Goal: Task Accomplishment & Management: Complete application form

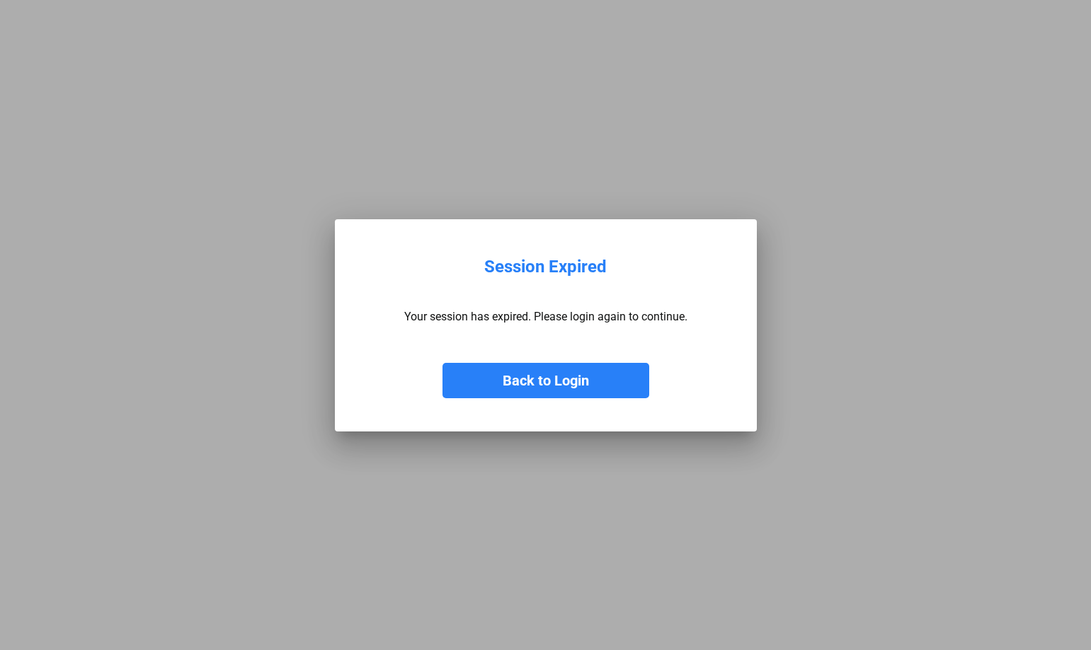
click at [577, 377] on button "Back to Login" at bounding box center [545, 380] width 207 height 35
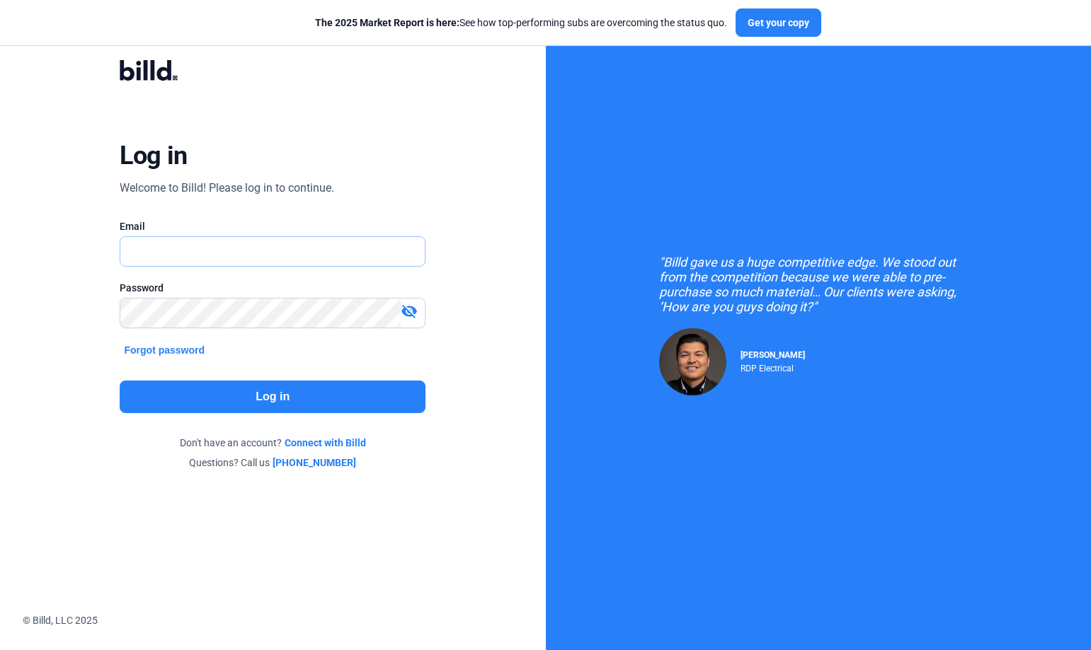
type input "[EMAIL_ADDRESS][DOMAIN_NAME]"
click at [195, 398] on button "Log in" at bounding box center [273, 397] width 306 height 33
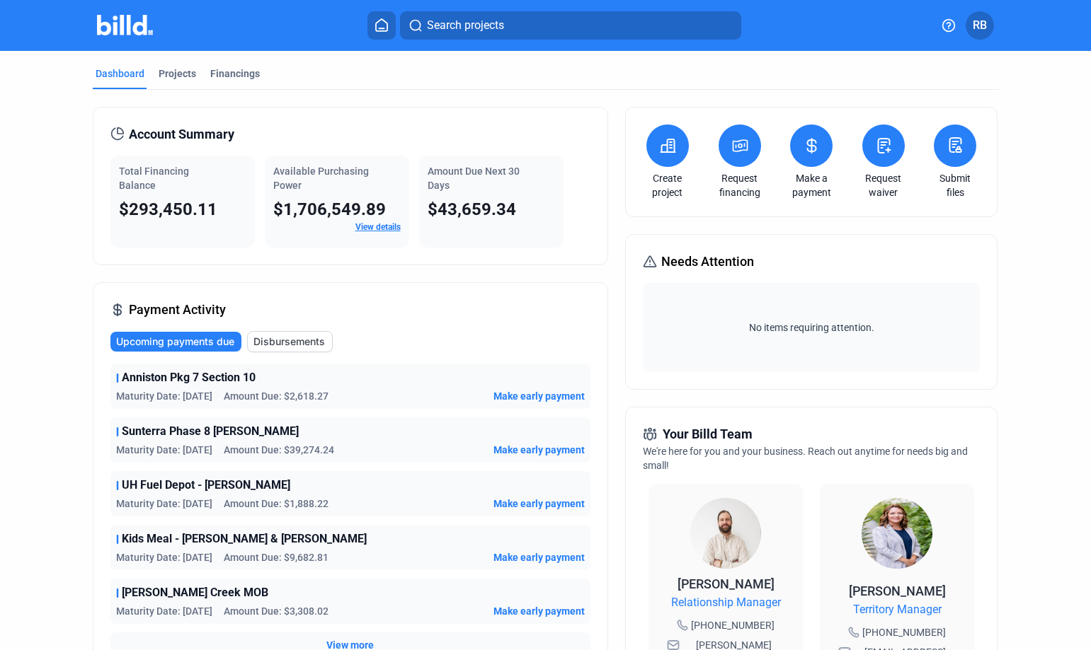
click at [893, 139] on button at bounding box center [883, 146] width 42 height 42
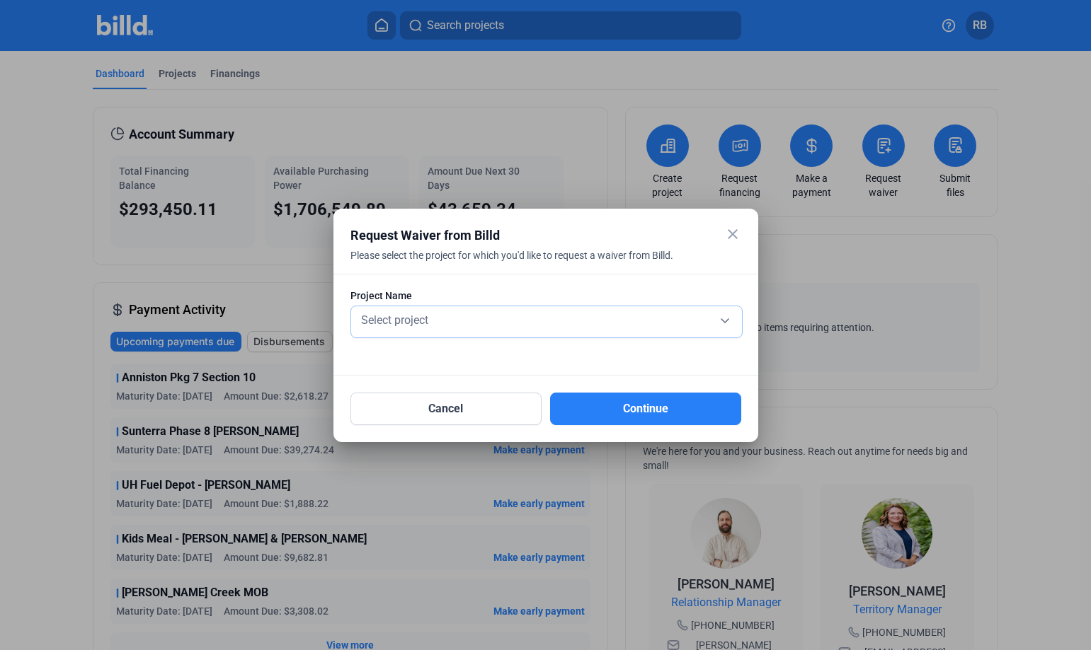
click at [582, 325] on div "Select project" at bounding box center [546, 319] width 377 height 20
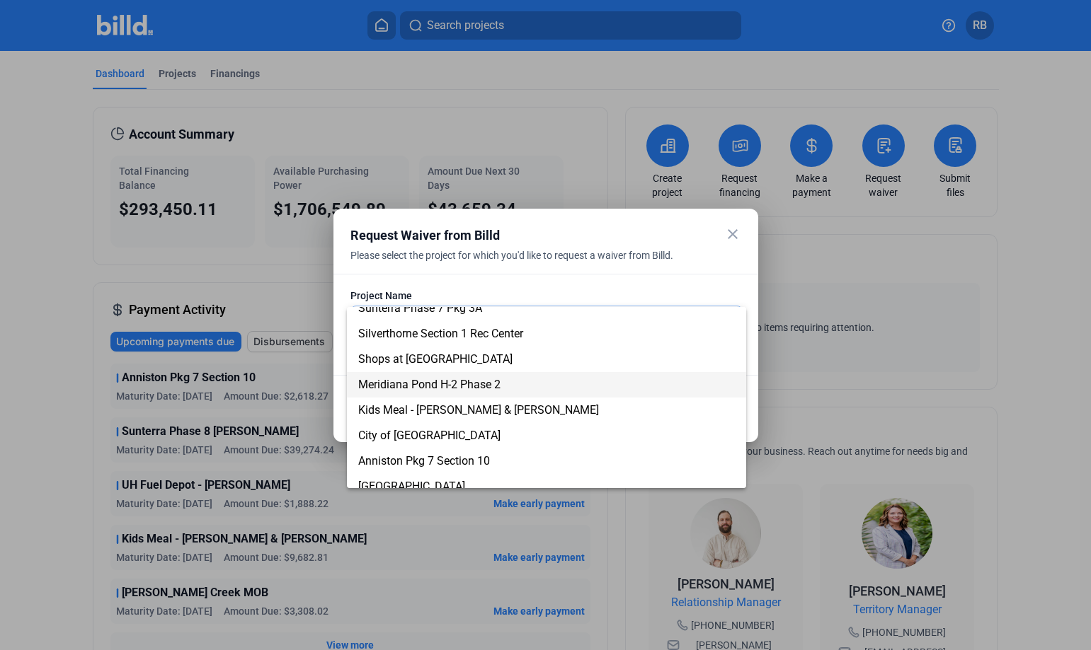
scroll to position [456, 0]
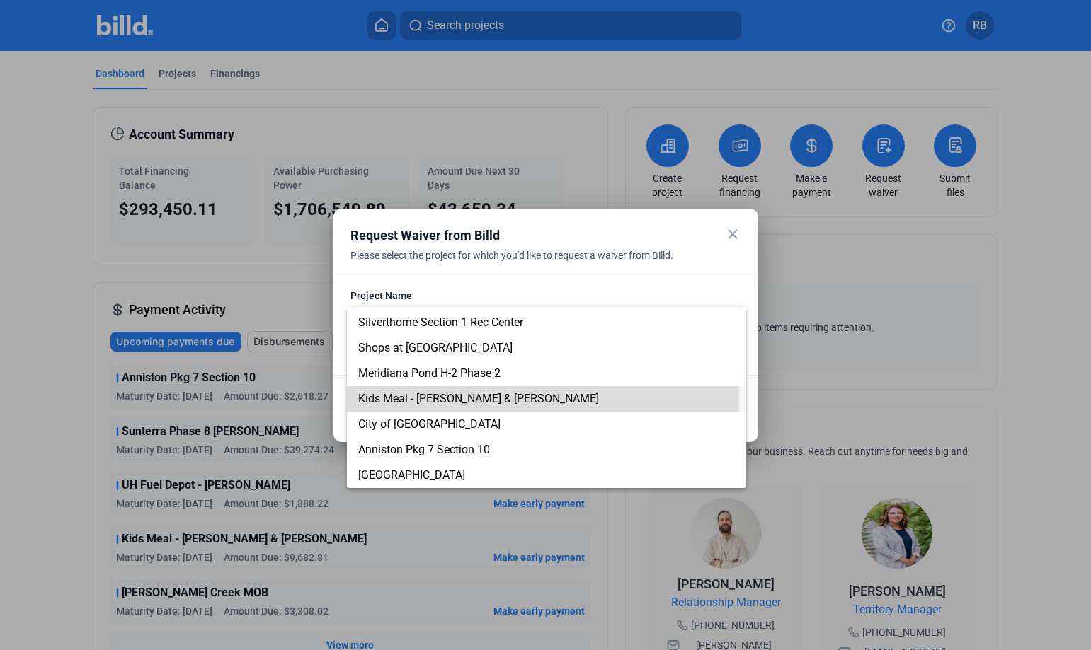
click at [428, 399] on span "Kids Meal - [PERSON_NAME] & [PERSON_NAME]" at bounding box center [478, 398] width 241 height 13
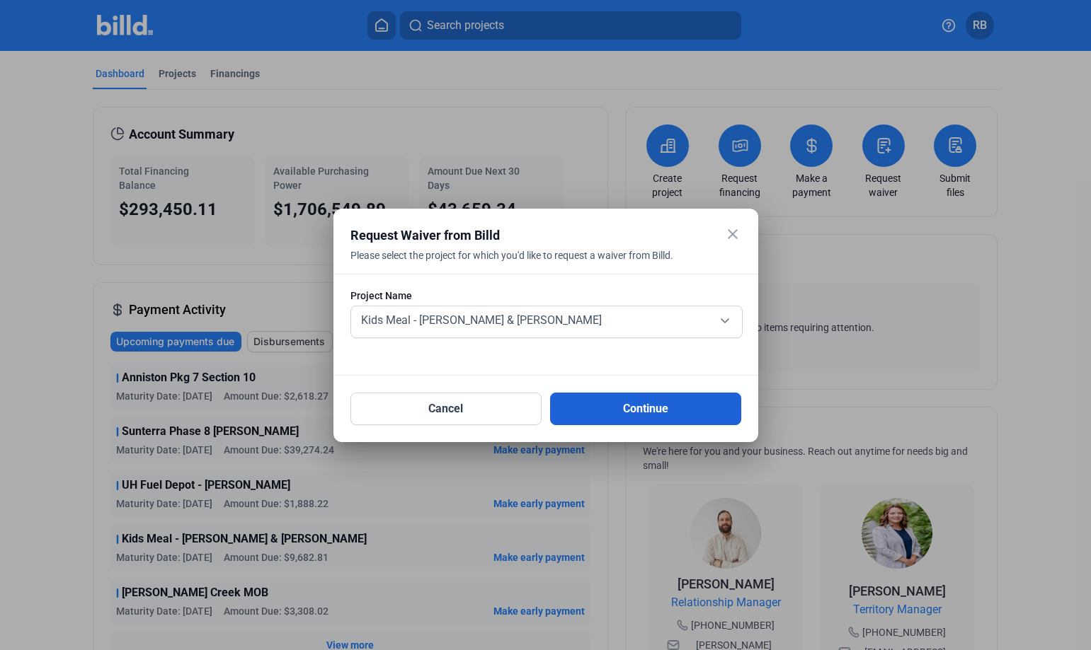
click at [601, 413] on button "Continue" at bounding box center [645, 409] width 191 height 33
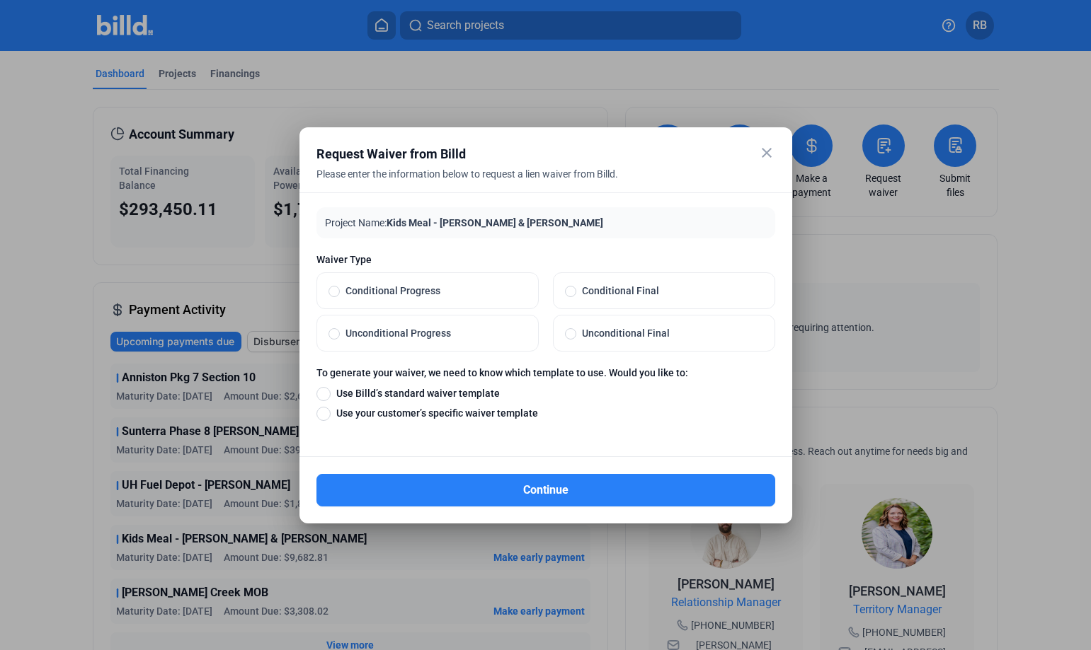
click at [345, 339] on span "Unconditional Progress" at bounding box center [433, 333] width 187 height 14
click at [340, 339] on input "Unconditional Progress" at bounding box center [333, 333] width 11 height 13
radio input "true"
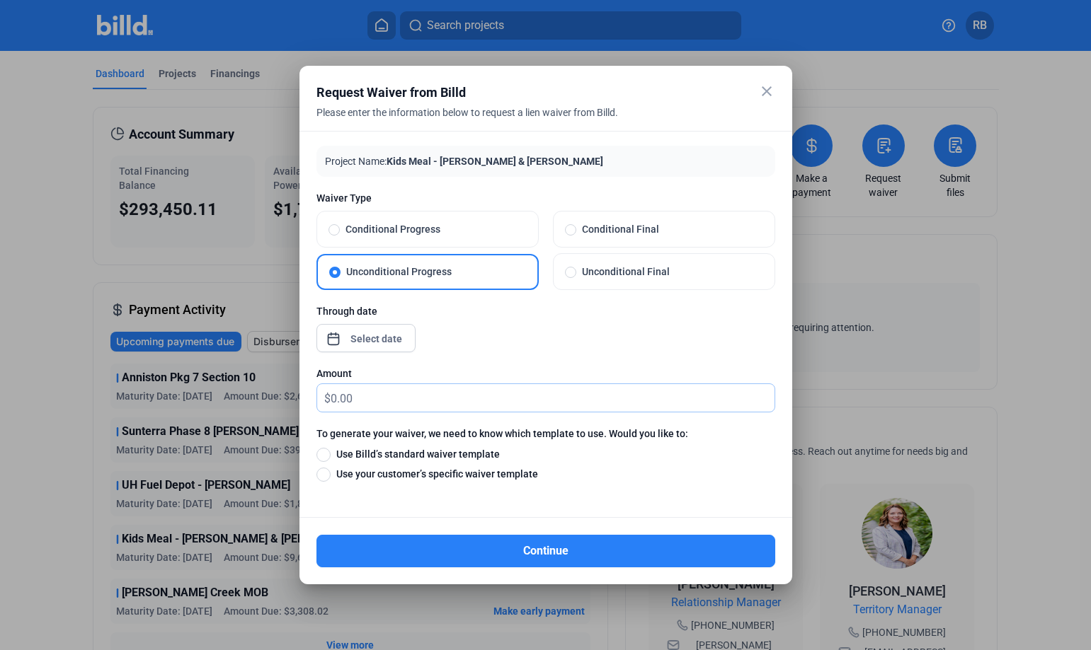
drag, startPoint x: 379, startPoint y: 400, endPoint x: 292, endPoint y: 401, distance: 87.1
click at [295, 404] on div "close Request Waiver from Billd Please enter the information below to request a…" at bounding box center [545, 325] width 1091 height 650
click at [418, 396] on input "text" at bounding box center [553, 398] width 444 height 28
type input "9,615.20"
click at [377, 342] on div "close Request Waiver from Billd Please enter the information below to request a…" at bounding box center [545, 325] width 1091 height 650
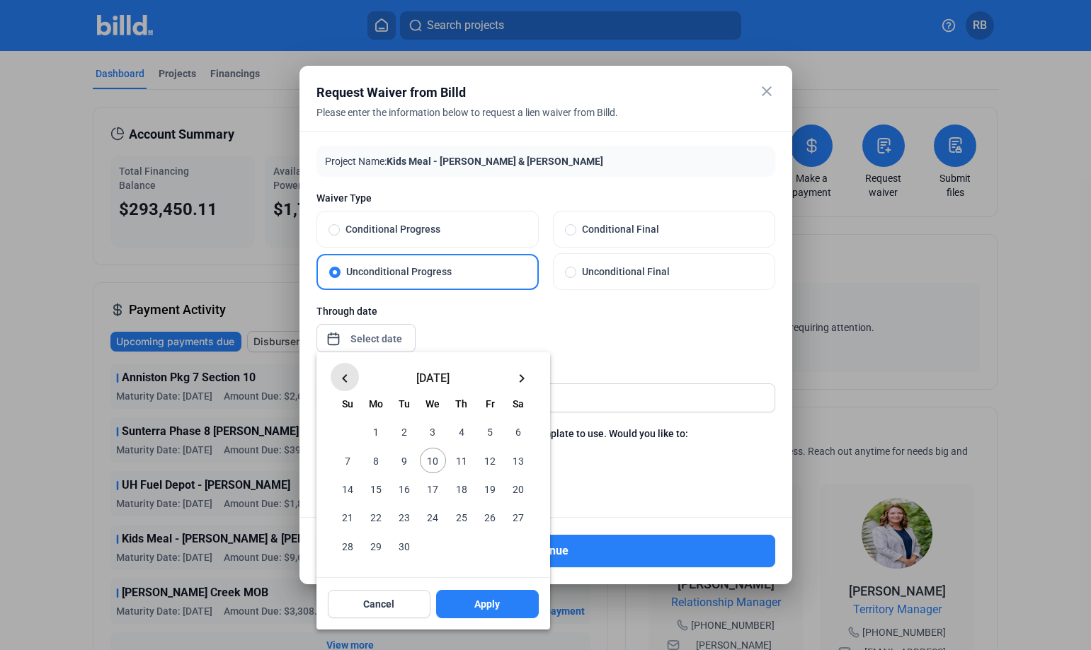
click at [345, 385] on mat-icon "keyboard_arrow_left" at bounding box center [344, 378] width 17 height 17
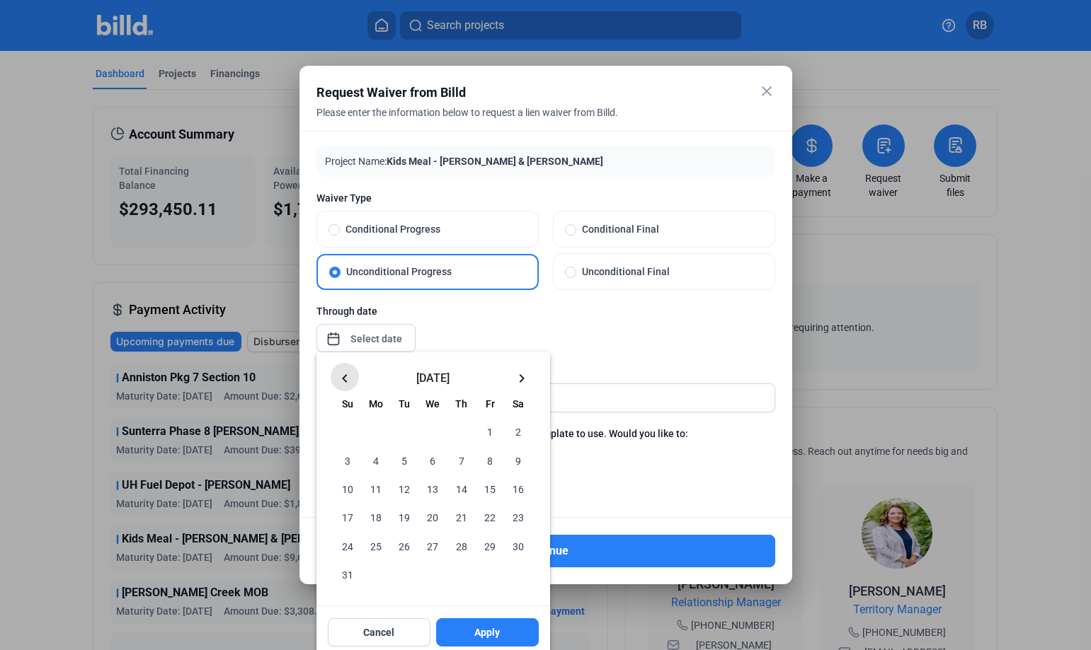
click at [343, 384] on mat-icon "keyboard_arrow_left" at bounding box center [344, 378] width 17 height 17
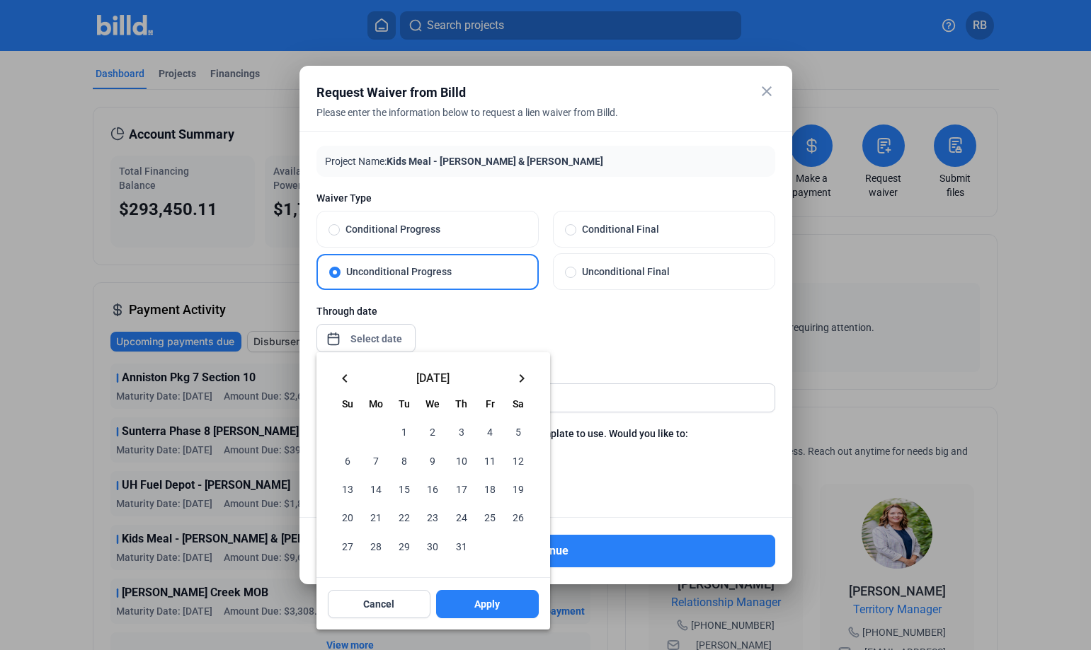
click at [343, 384] on mat-icon "keyboard_arrow_left" at bounding box center [344, 378] width 17 height 17
click at [343, 385] on mat-icon "keyboard_arrow_left" at bounding box center [344, 378] width 17 height 17
click at [517, 541] on span "31" at bounding box center [517, 545] width 25 height 25
click at [497, 594] on button "Apply" at bounding box center [487, 604] width 103 height 28
type input "[DATE]"
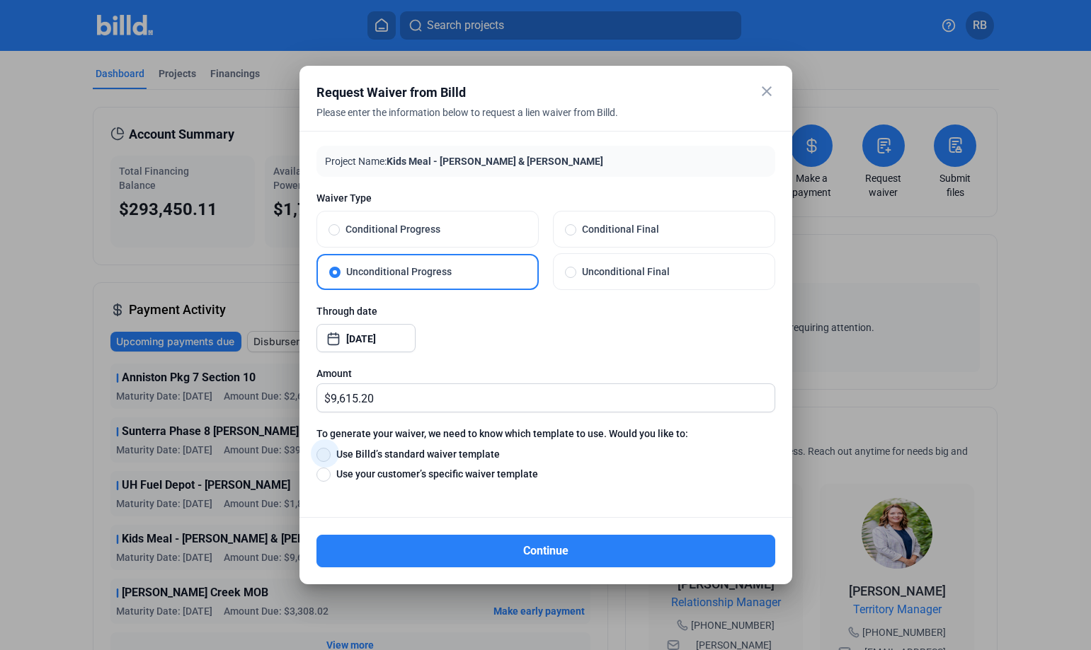
click at [328, 450] on span at bounding box center [323, 455] width 14 height 14
click at [328, 450] on input "Use Billd’s standard waiver template" at bounding box center [323, 455] width 14 height 16
radio input "true"
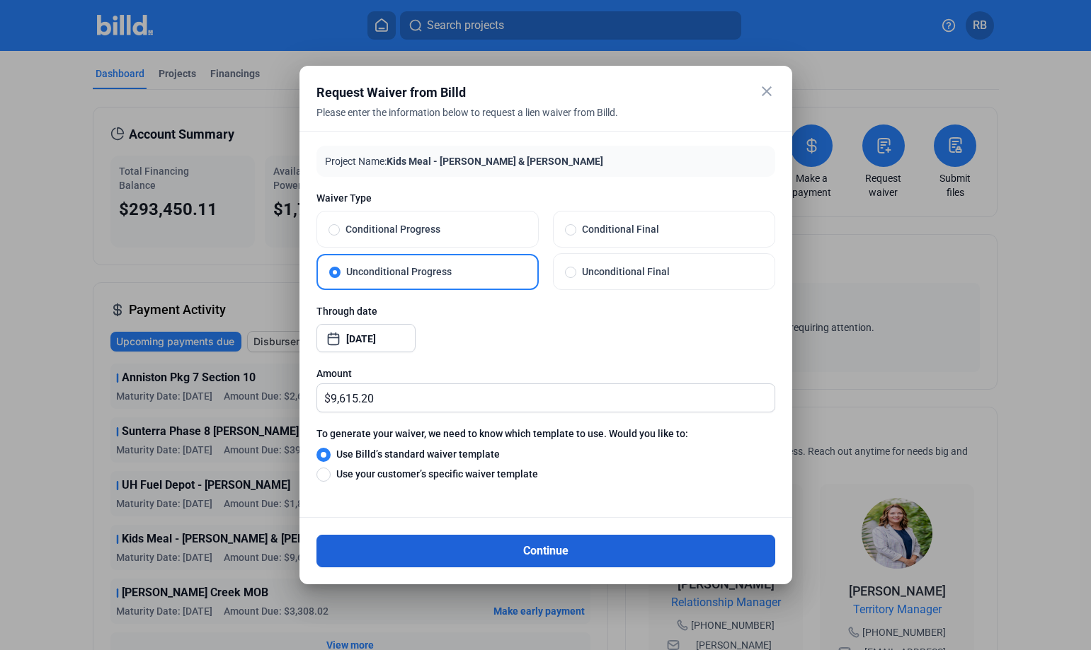
click at [523, 548] on button "Continue" at bounding box center [545, 551] width 459 height 33
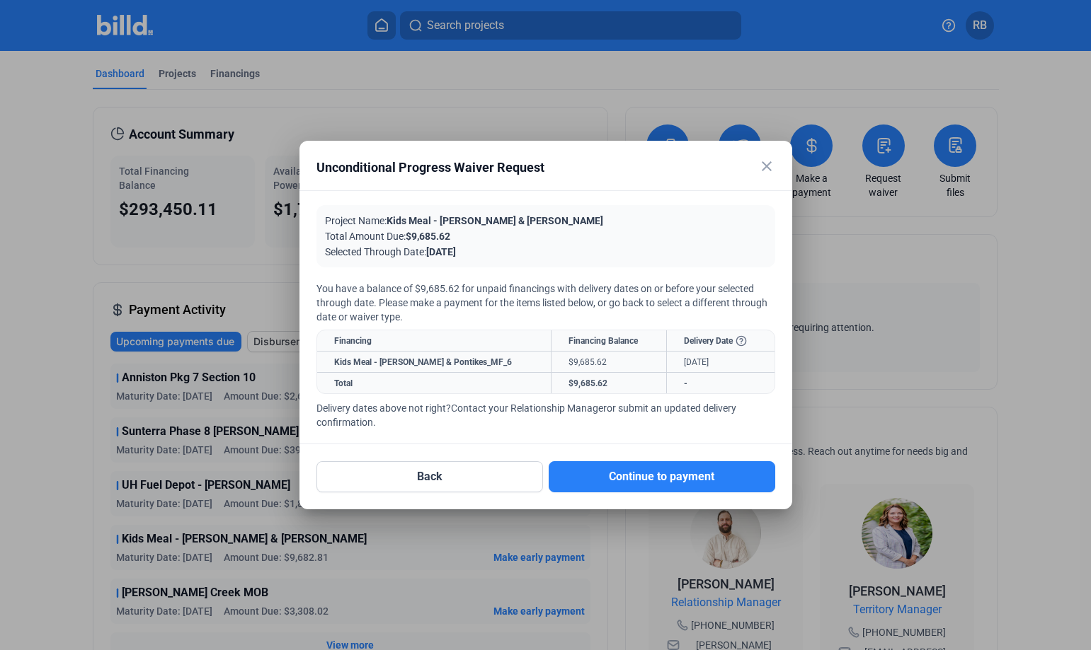
drag, startPoint x: 411, startPoint y: 236, endPoint x: 453, endPoint y: 240, distance: 41.9
click at [450, 240] on span "$9,685.62" at bounding box center [428, 236] width 45 height 11
click at [401, 486] on button "Back" at bounding box center [429, 476] width 226 height 31
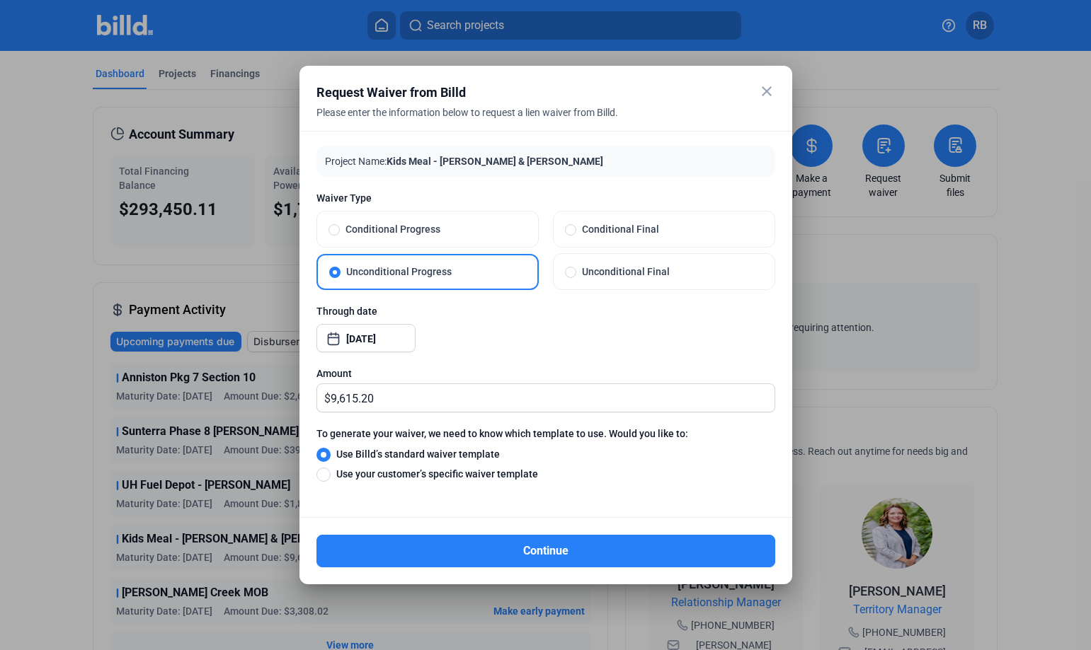
click at [769, 89] on mat-icon "close" at bounding box center [766, 91] width 17 height 17
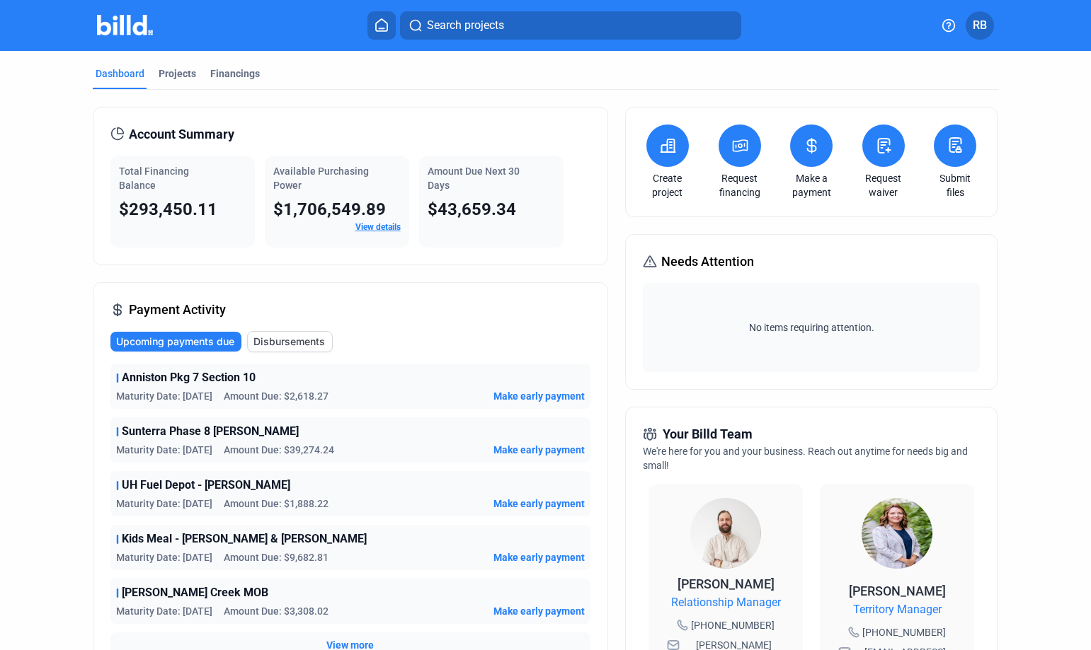
click at [875, 149] on icon at bounding box center [884, 145] width 18 height 17
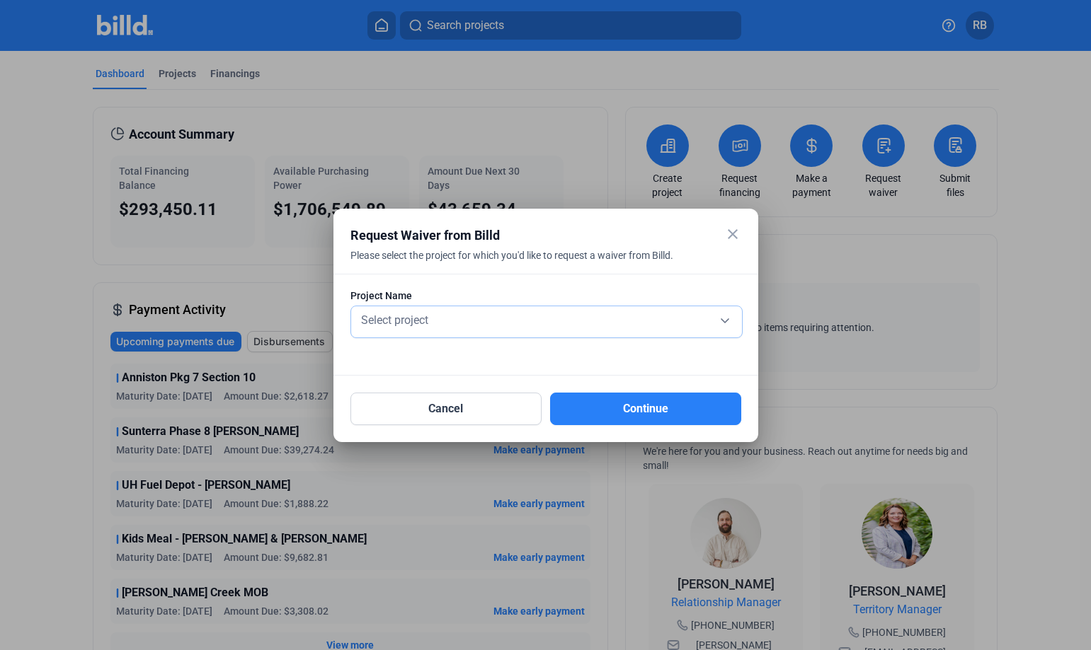
click at [500, 320] on div "Select project" at bounding box center [546, 319] width 377 height 20
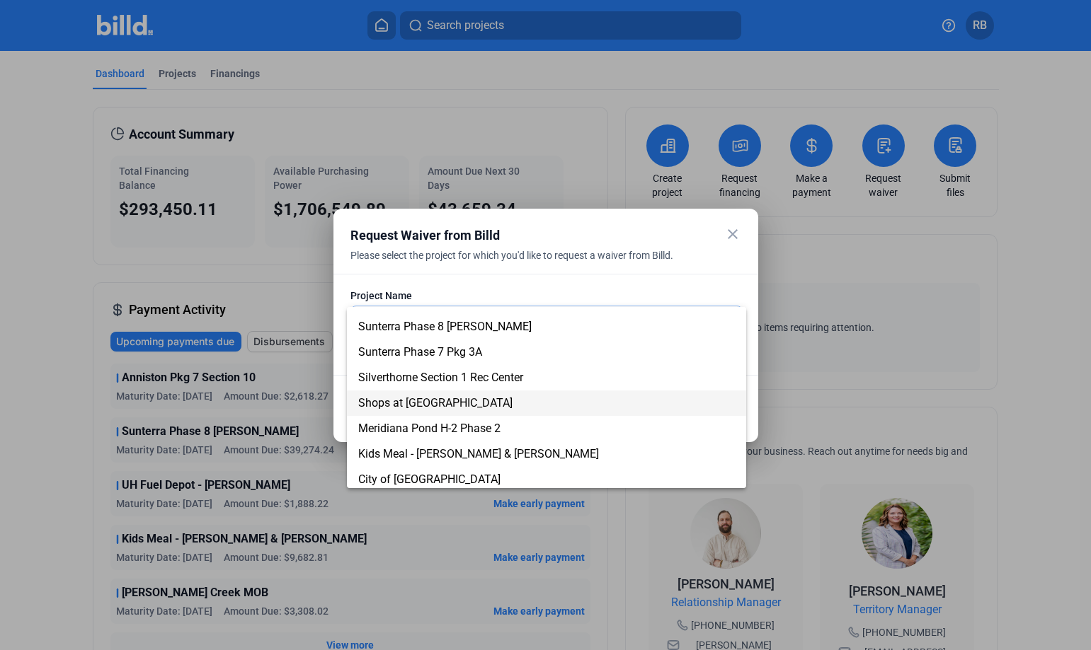
scroll to position [425, 0]
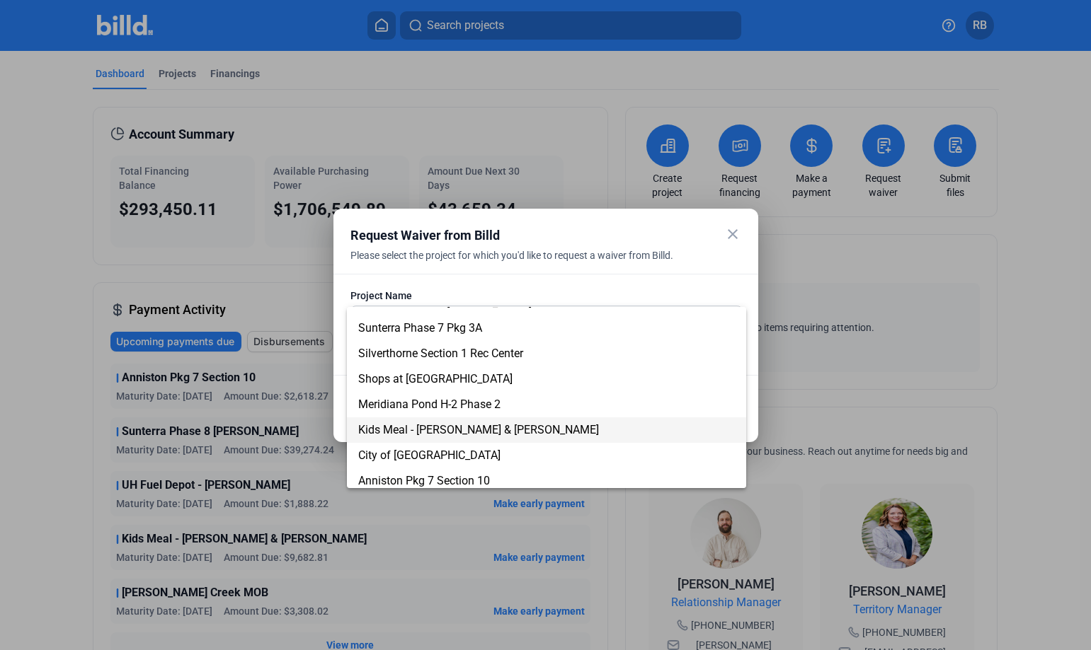
click at [412, 432] on span "Kids Meal - [PERSON_NAME] & [PERSON_NAME]" at bounding box center [478, 429] width 241 height 13
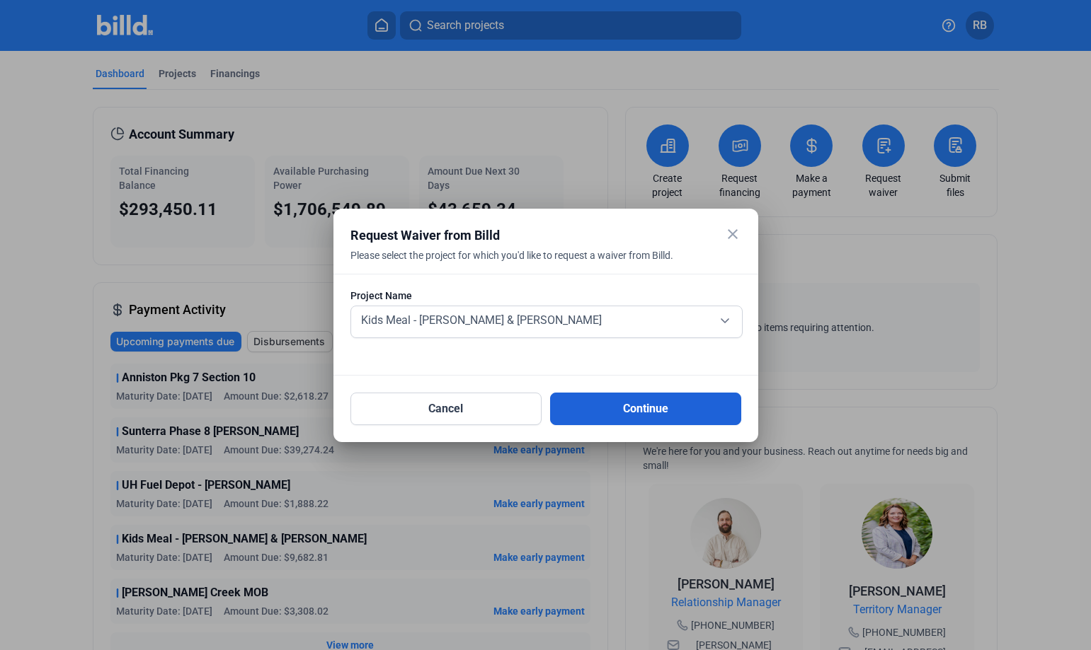
click at [638, 402] on button "Continue" at bounding box center [645, 409] width 191 height 33
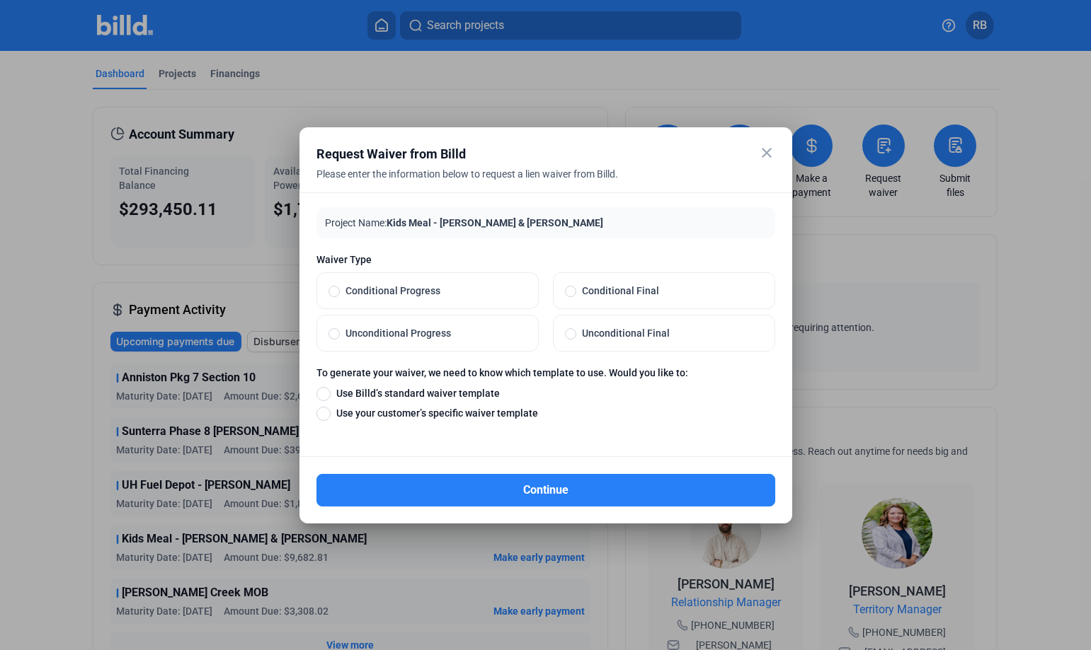
click at [420, 331] on span "Unconditional Progress" at bounding box center [433, 333] width 187 height 14
click at [340, 331] on input "Unconditional Progress" at bounding box center [333, 333] width 11 height 13
radio input "true"
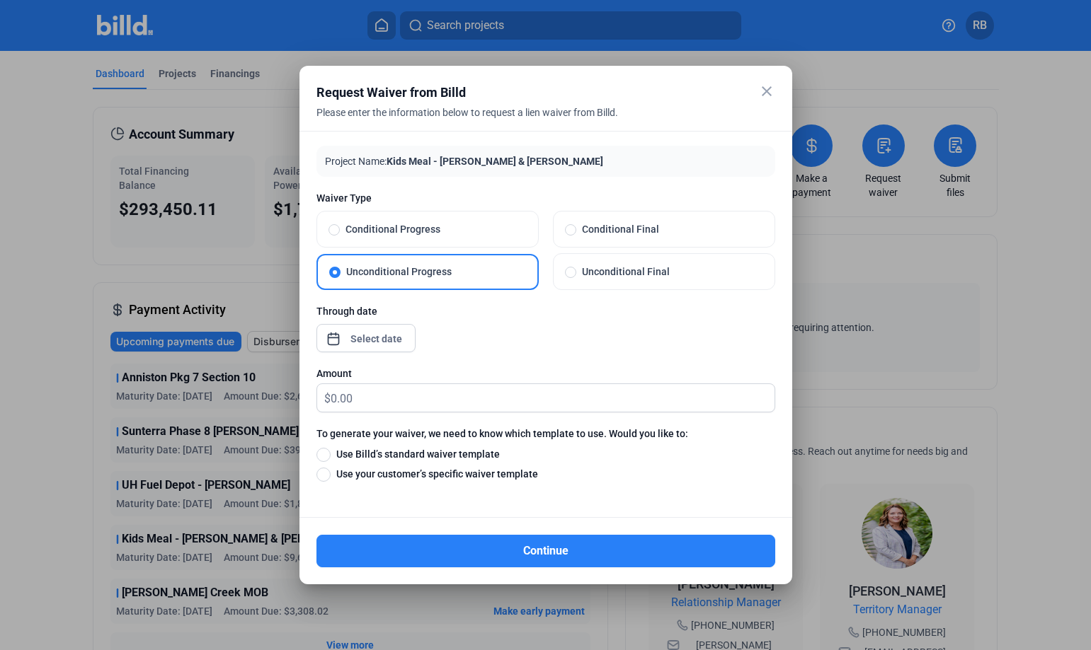
click at [379, 338] on div "close Request Waiver from Billd Please enter the information below to request a…" at bounding box center [545, 325] width 1091 height 650
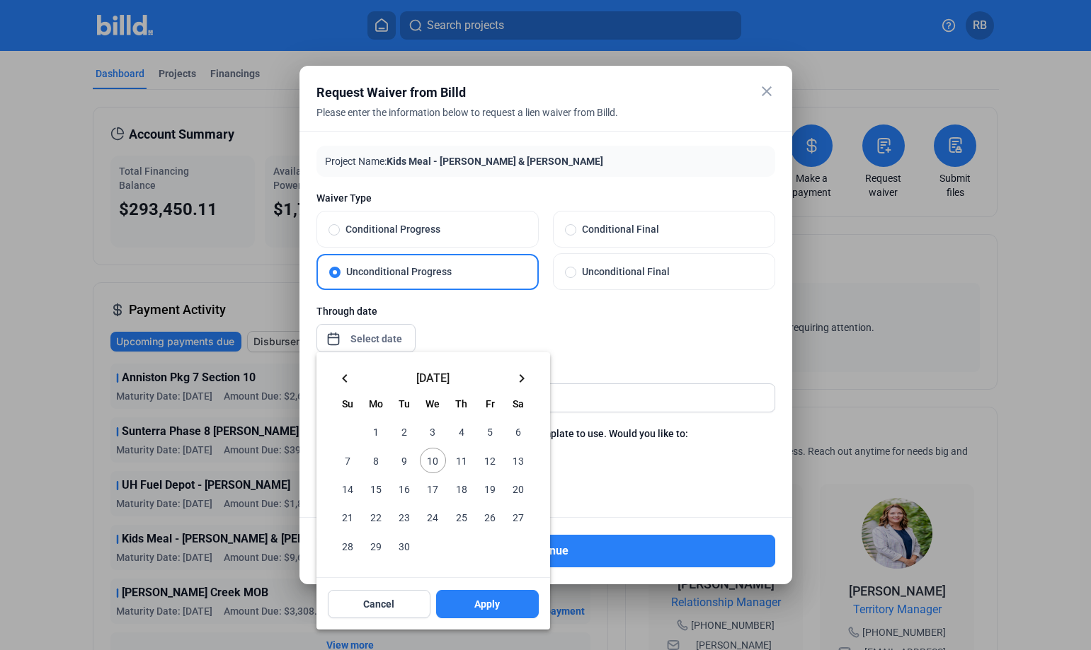
click at [340, 380] on mat-icon "keyboard_arrow_left" at bounding box center [344, 378] width 17 height 17
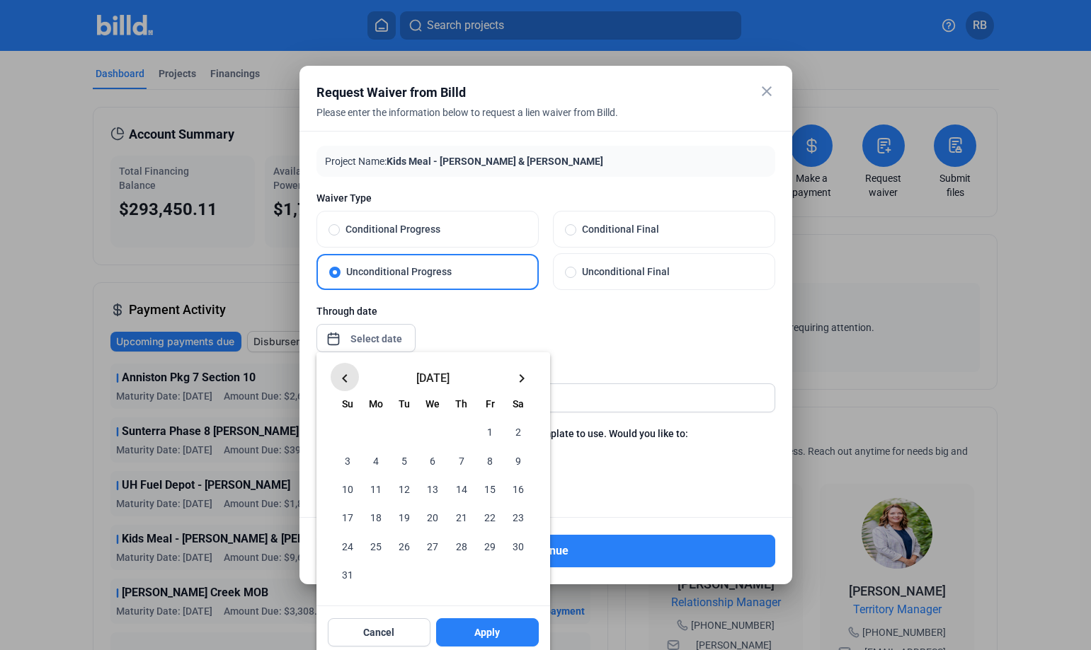
click at [340, 381] on mat-icon "keyboard_arrow_left" at bounding box center [344, 378] width 17 height 17
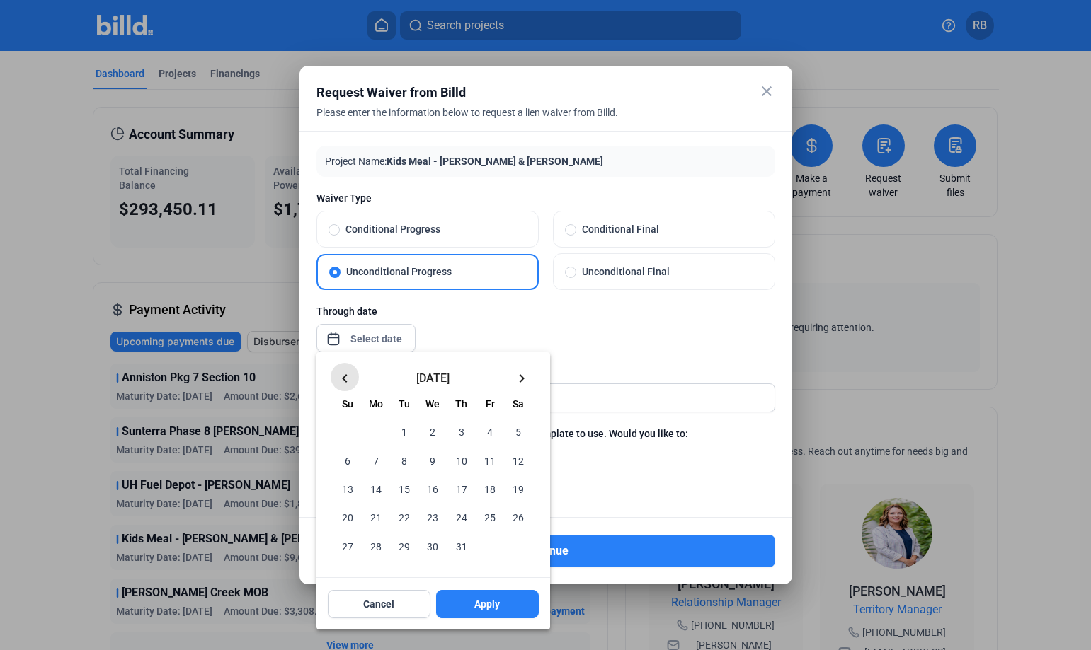
click at [340, 382] on mat-icon "keyboard_arrow_left" at bounding box center [344, 378] width 17 height 17
click at [525, 548] on span "31" at bounding box center [517, 545] width 25 height 25
click at [498, 606] on span "Apply" at bounding box center [486, 604] width 25 height 14
type input "[DATE]"
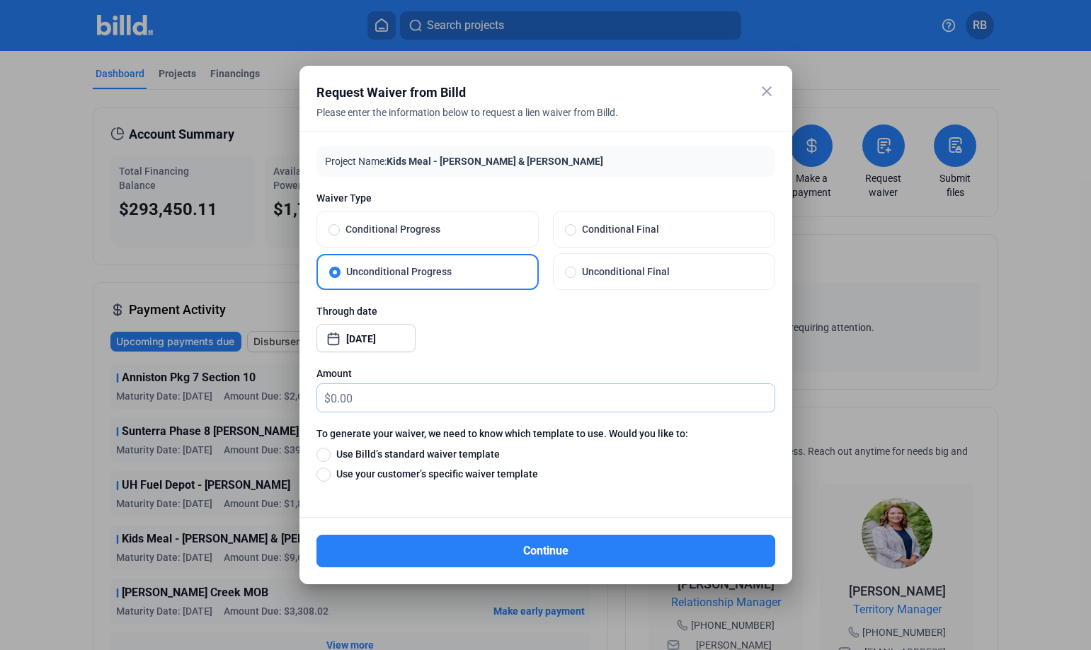
click at [369, 399] on input "text" at bounding box center [553, 398] width 444 height 28
type input "9,615.20"
click at [321, 454] on span at bounding box center [323, 455] width 14 height 14
click at [321, 454] on input "Use Billd’s standard waiver template" at bounding box center [323, 455] width 14 height 16
radio input "true"
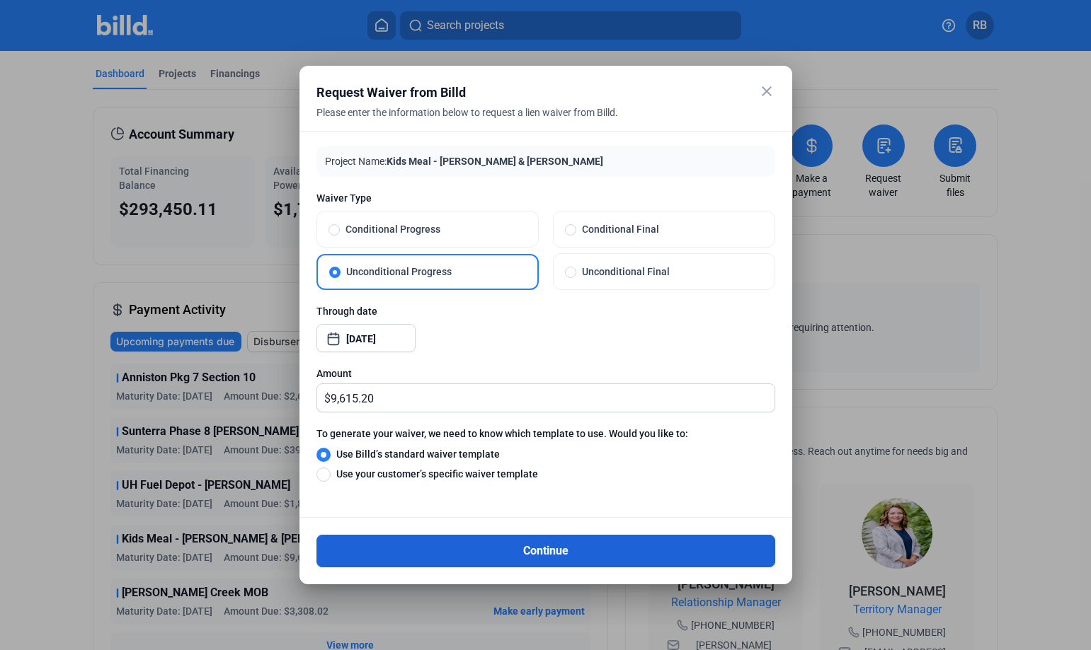
click at [557, 544] on button "Continue" at bounding box center [545, 551] width 459 height 33
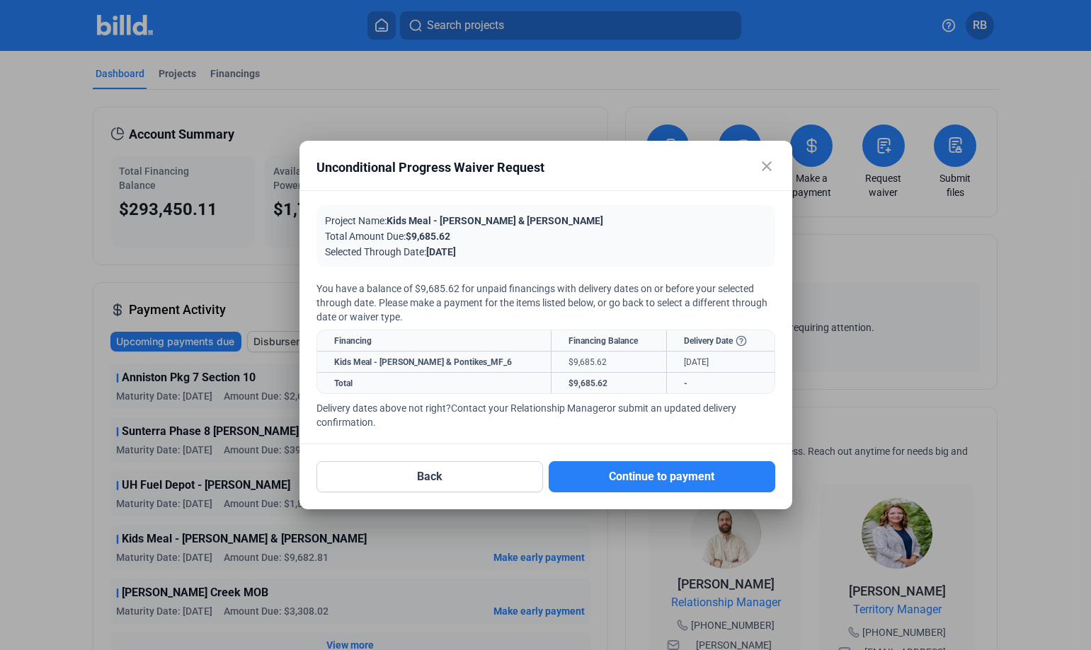
click at [769, 163] on mat-icon "close" at bounding box center [766, 166] width 17 height 17
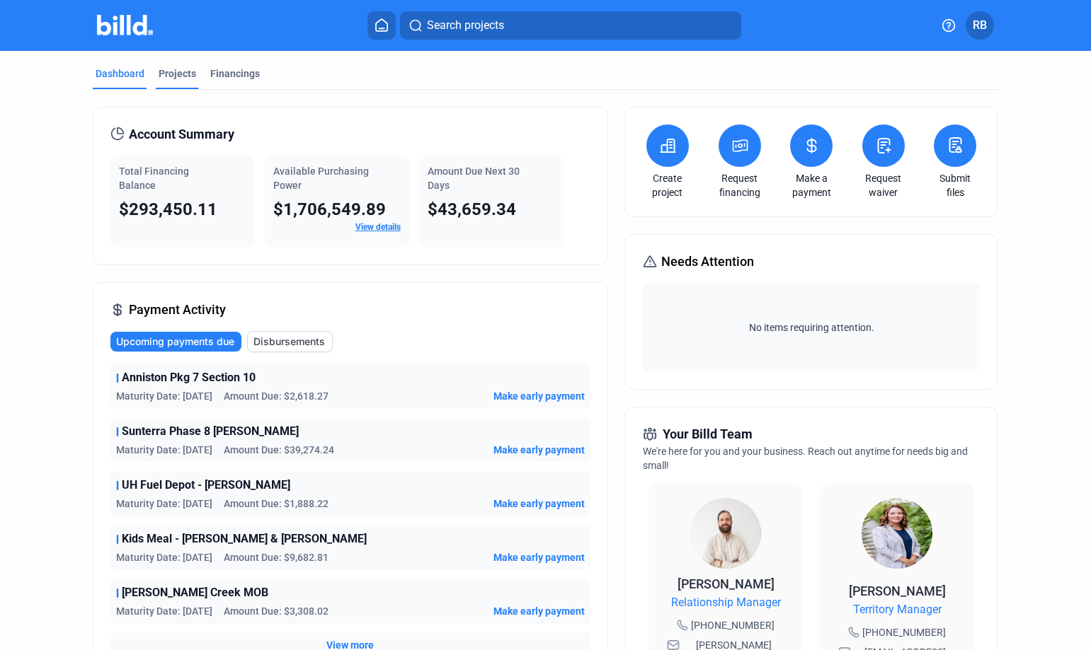
click at [188, 70] on div "Projects" at bounding box center [178, 74] width 38 height 14
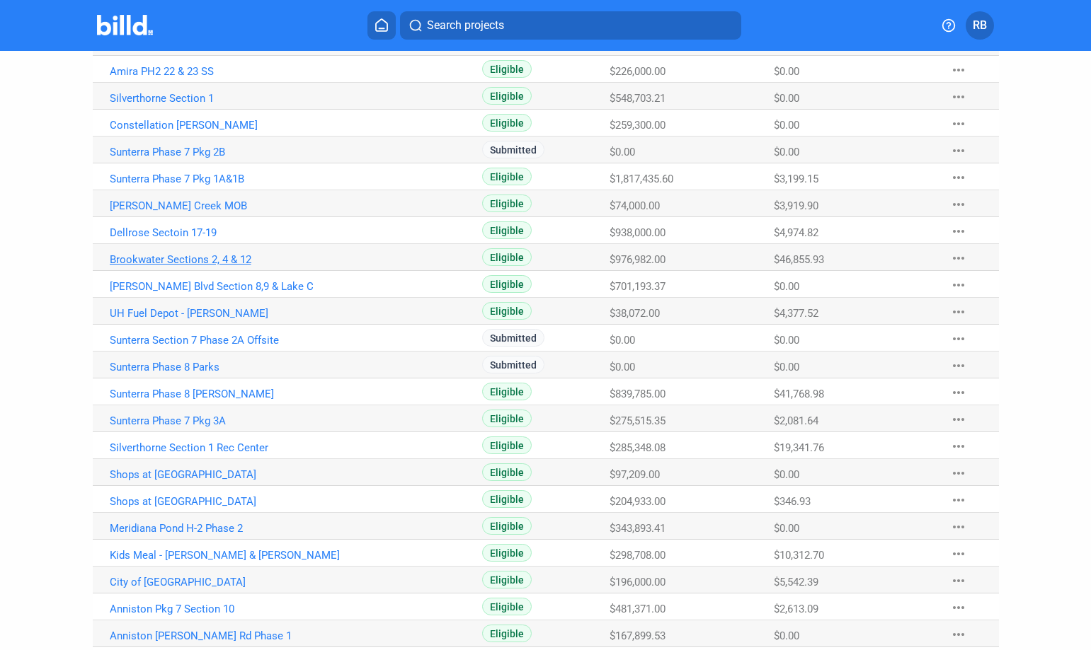
scroll to position [495, 0]
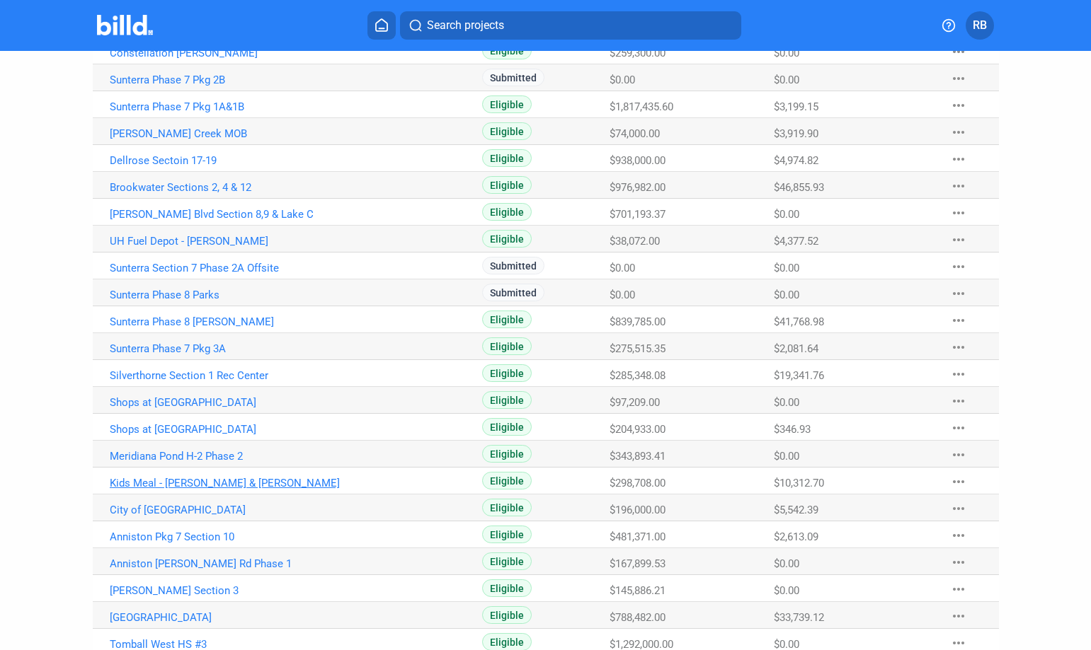
click at [156, 482] on link "Kids Meal - [PERSON_NAME] & [PERSON_NAME]" at bounding box center [233, 483] width 246 height 13
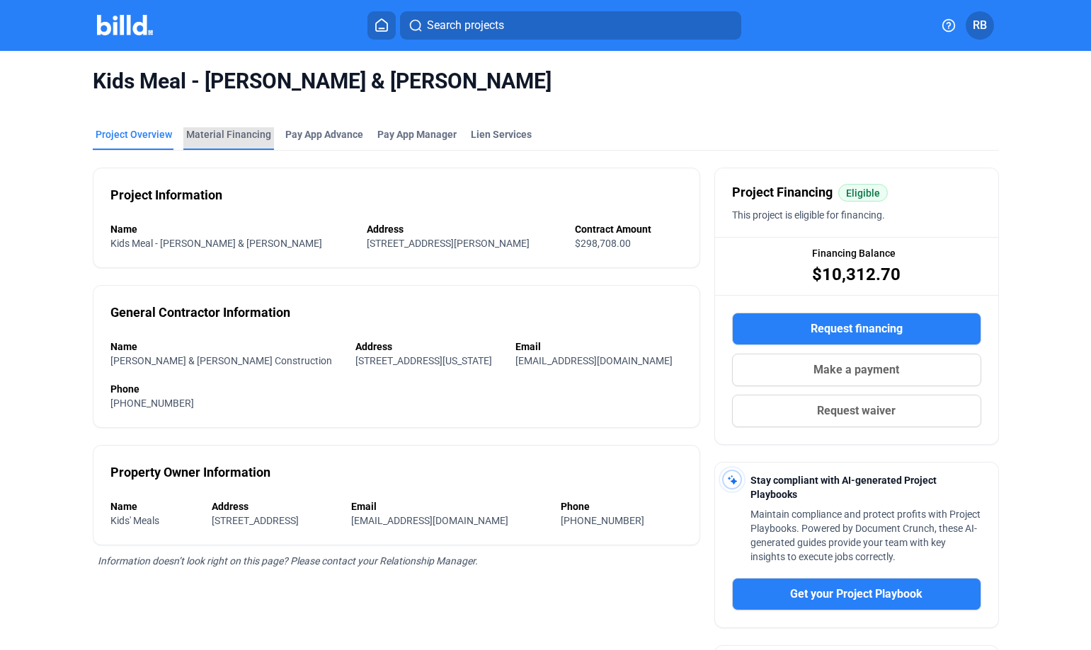
click at [223, 134] on div "Material Financing" at bounding box center [228, 134] width 85 height 14
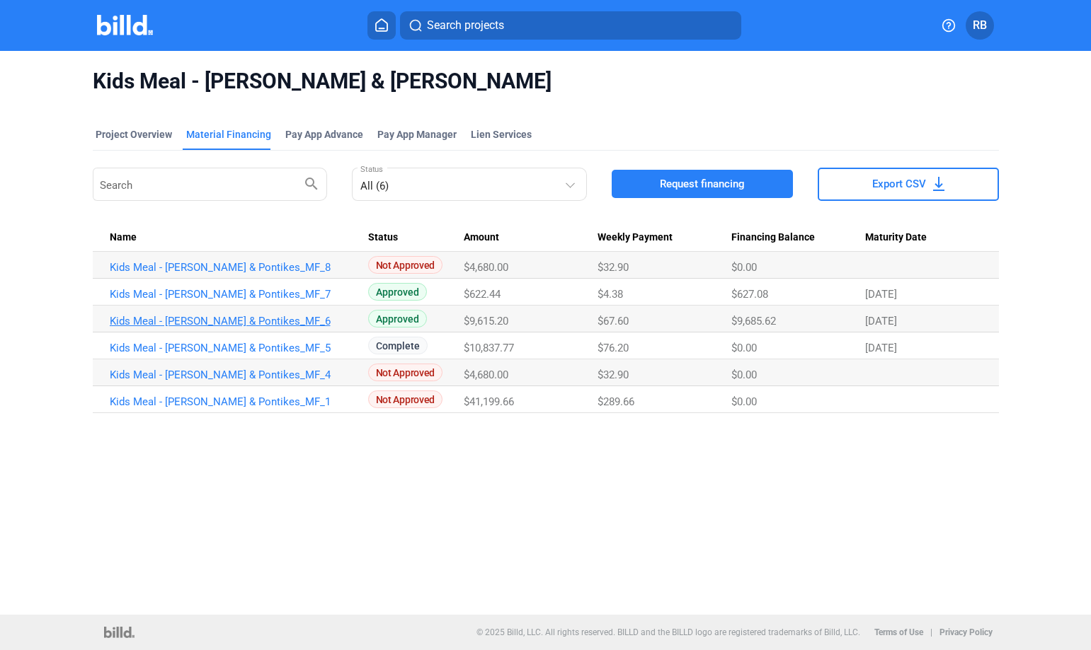
click at [147, 317] on link "Kids Meal - [PERSON_NAME] & Pontikes_MF_6" at bounding box center [233, 321] width 246 height 13
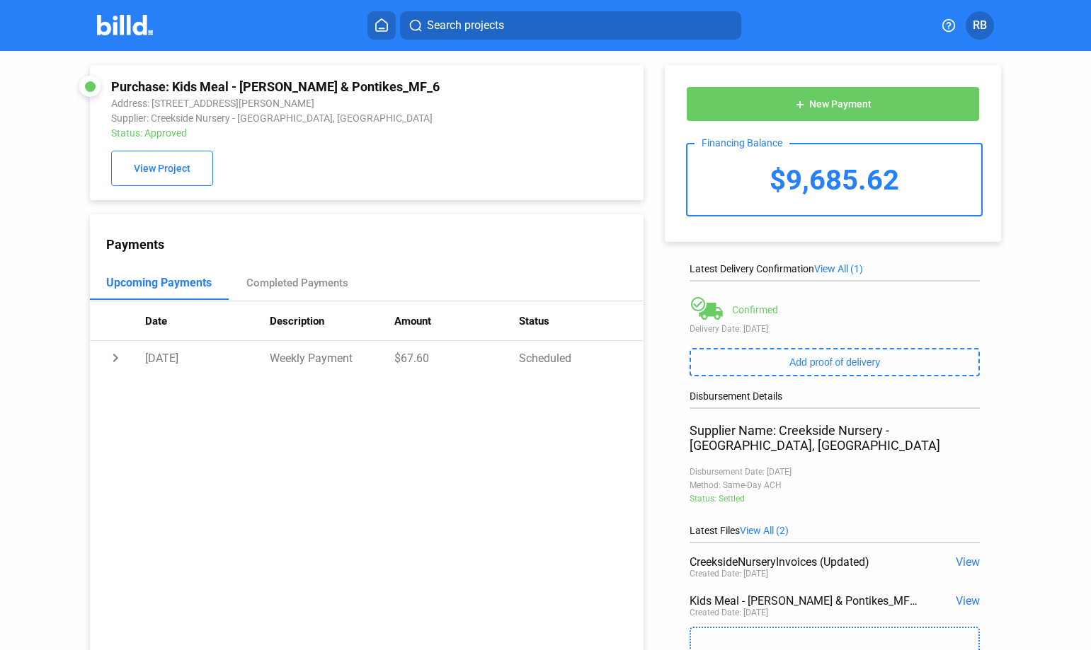
click at [156, 121] on div "Supplier: Creekside Nursery - [GEOGRAPHIC_DATA], [GEOGRAPHIC_DATA]" at bounding box center [315, 118] width 409 height 11
